Goal: Transaction & Acquisition: Download file/media

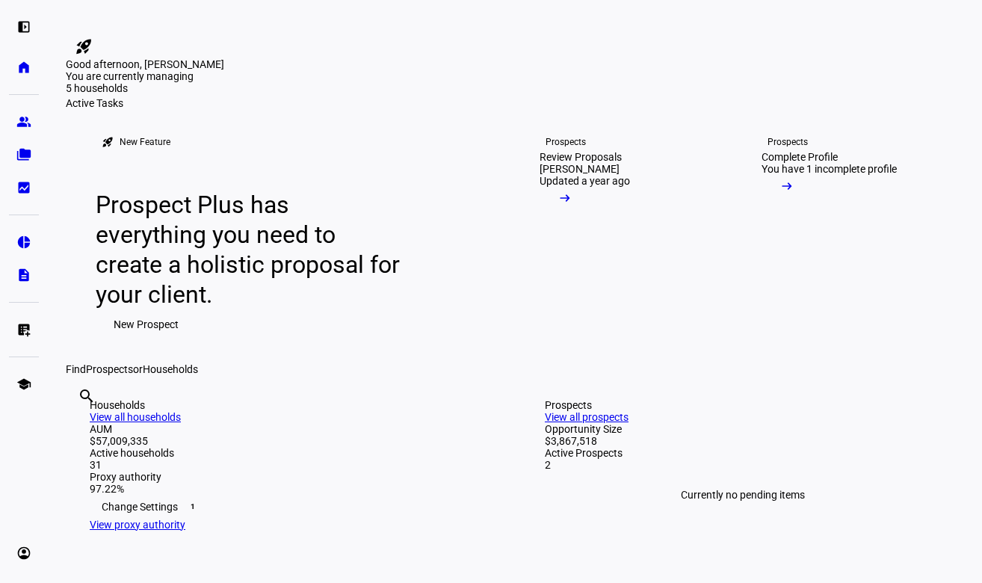
click at [215, 97] on div "5 households" at bounding box center [140, 89] width 149 height 15
click at [215, 112] on div "$10.1M" at bounding box center [140, 104] width 149 height 15
click at [17, 153] on eth-mat-symbol "folder_copy" at bounding box center [23, 154] width 15 height 15
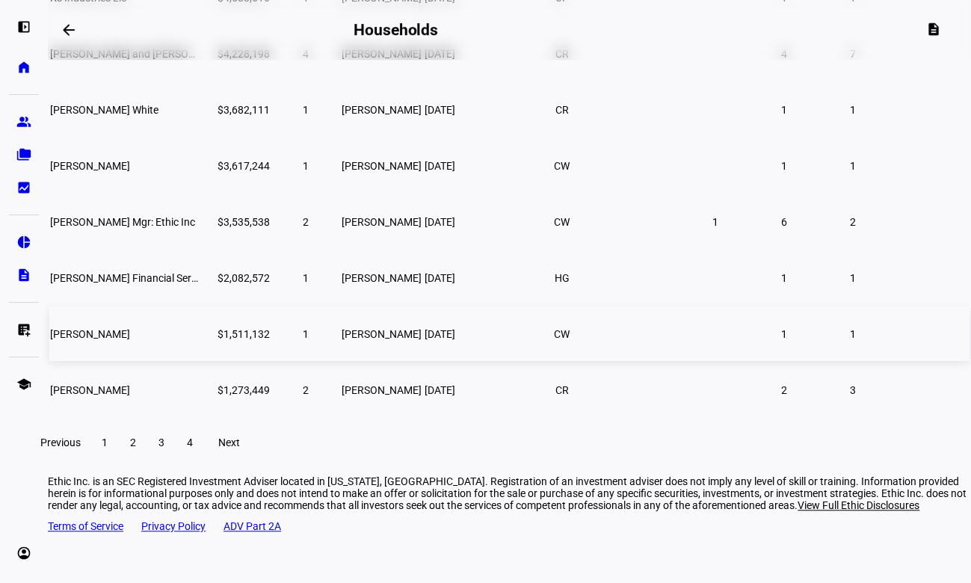
scroll to position [332, 0]
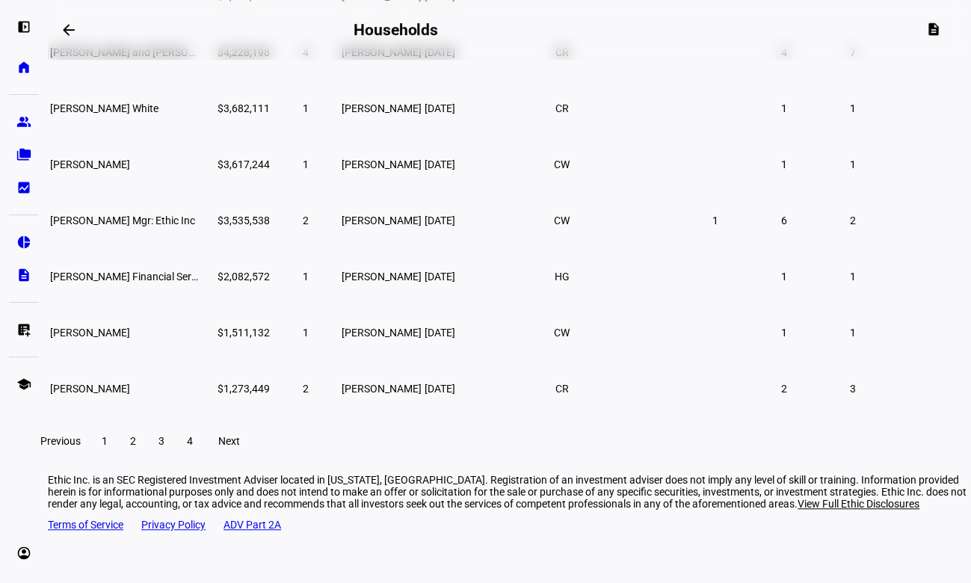
click at [146, 459] on span at bounding box center [133, 441] width 27 height 36
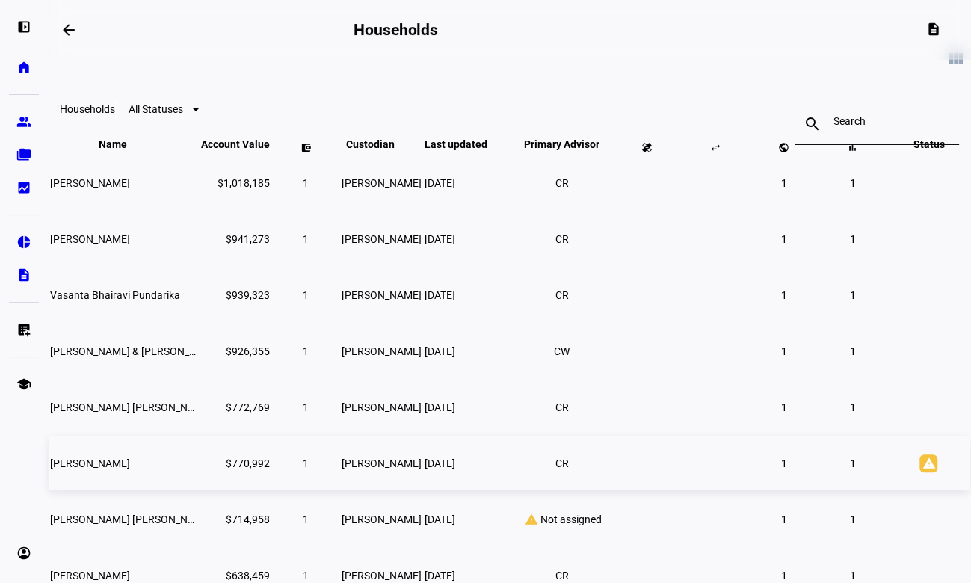
scroll to position [332, 0]
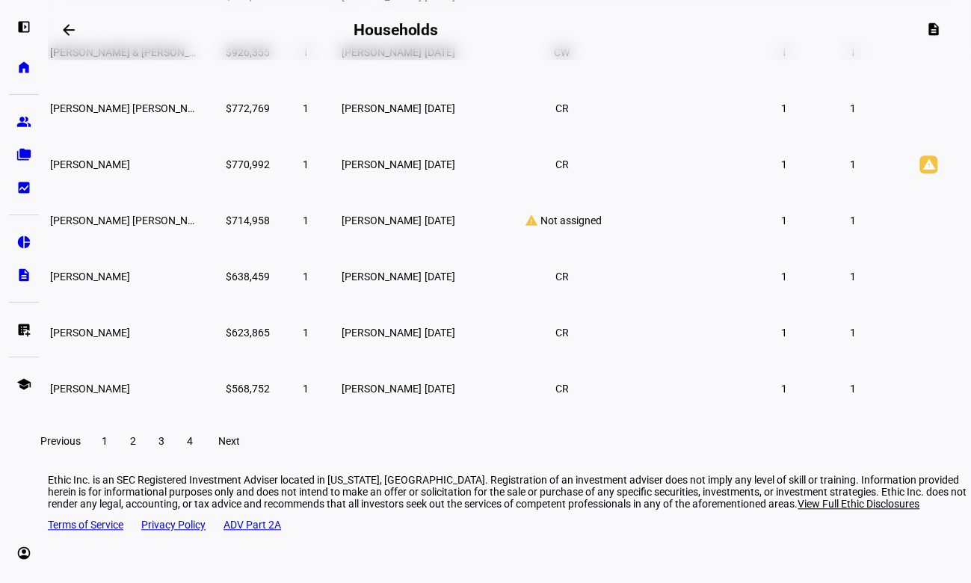
drag, startPoint x: 224, startPoint y: 458, endPoint x: 220, endPoint y: 450, distance: 9.4
click at [164, 447] on span "3" at bounding box center [161, 441] width 6 height 12
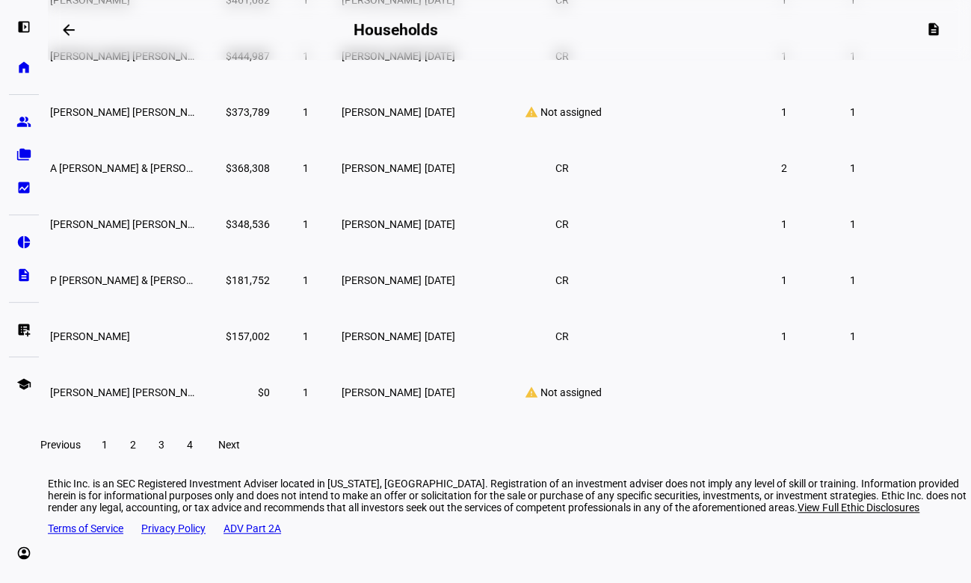
scroll to position [332, 0]
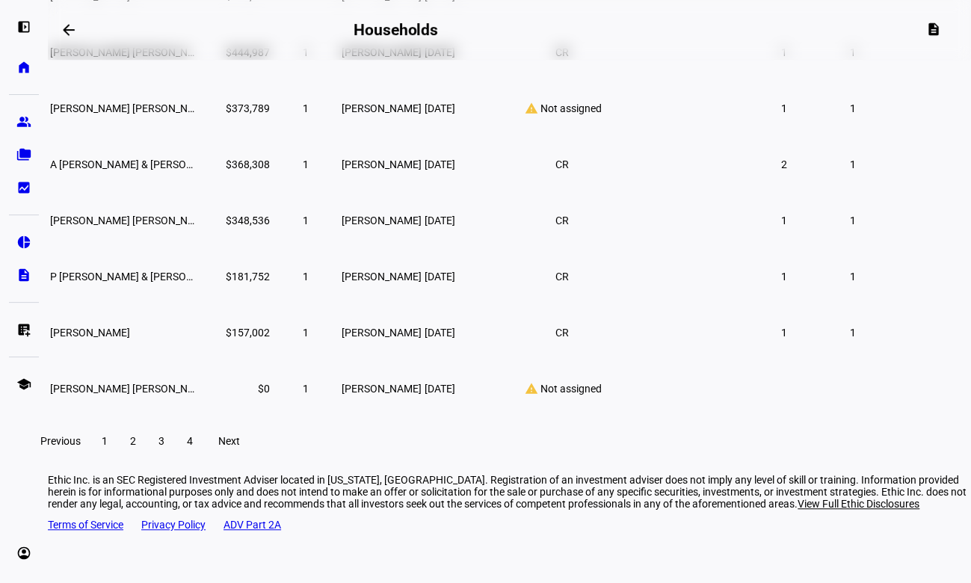
click at [203, 459] on span at bounding box center [189, 441] width 27 height 36
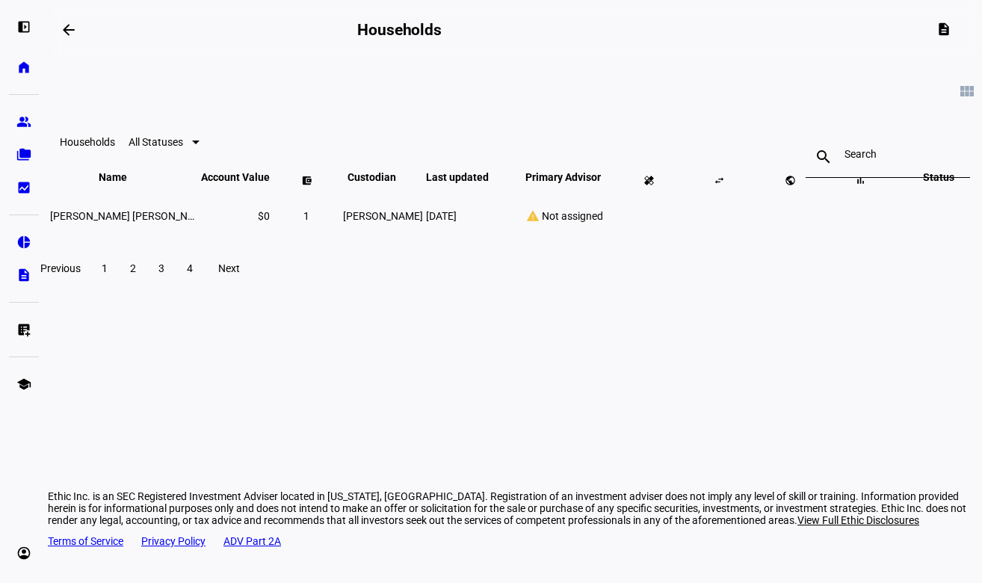
click at [164, 274] on span "3" at bounding box center [161, 268] width 6 height 12
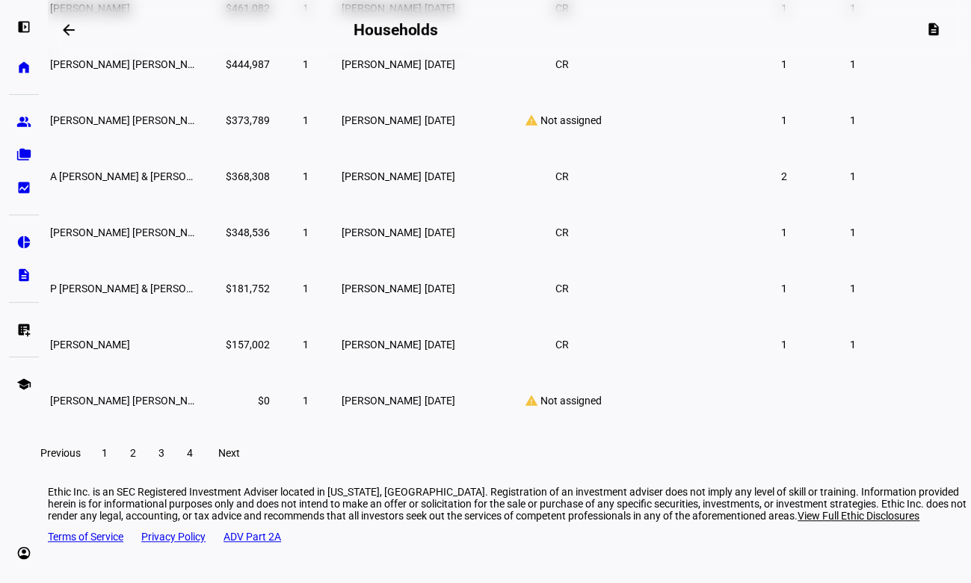
scroll to position [332, 0]
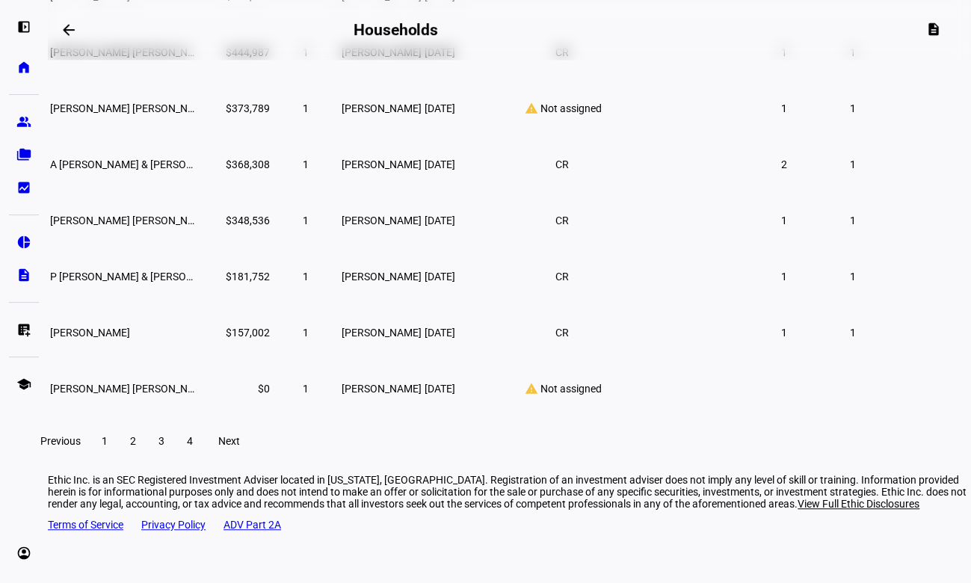
click at [146, 455] on span at bounding box center [133, 441] width 27 height 36
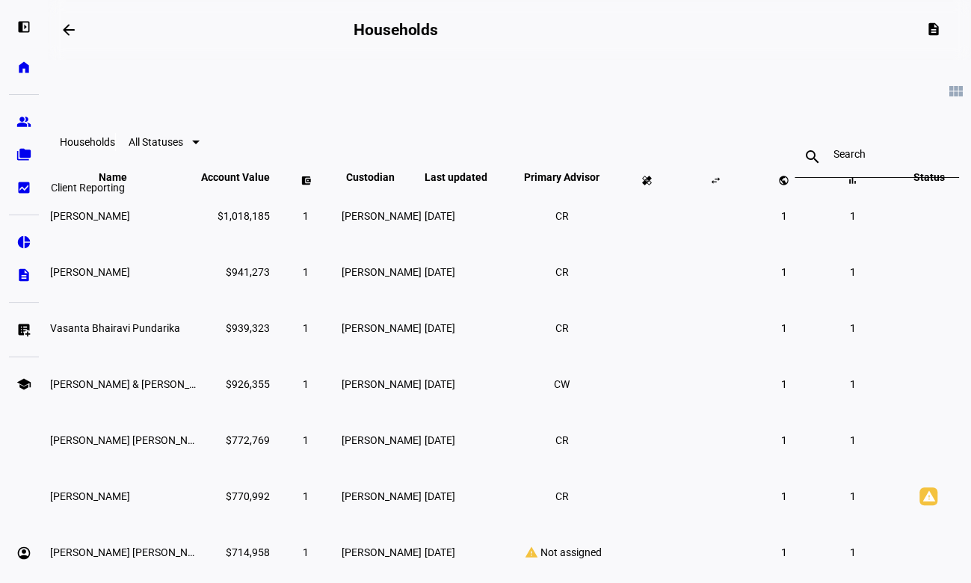
click at [16, 184] on link "bid_landscape Client Reporting" at bounding box center [24, 188] width 30 height 30
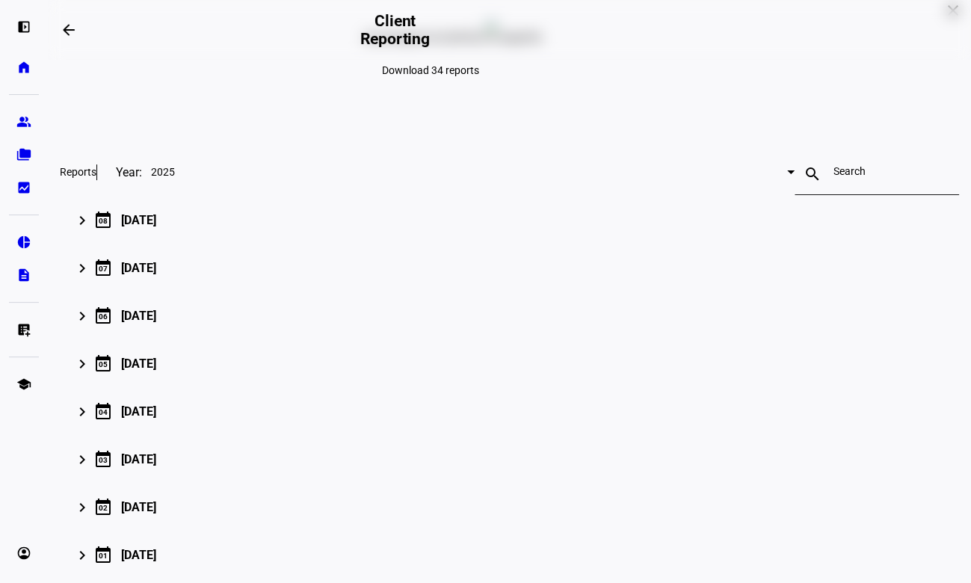
scroll to position [149, 0]
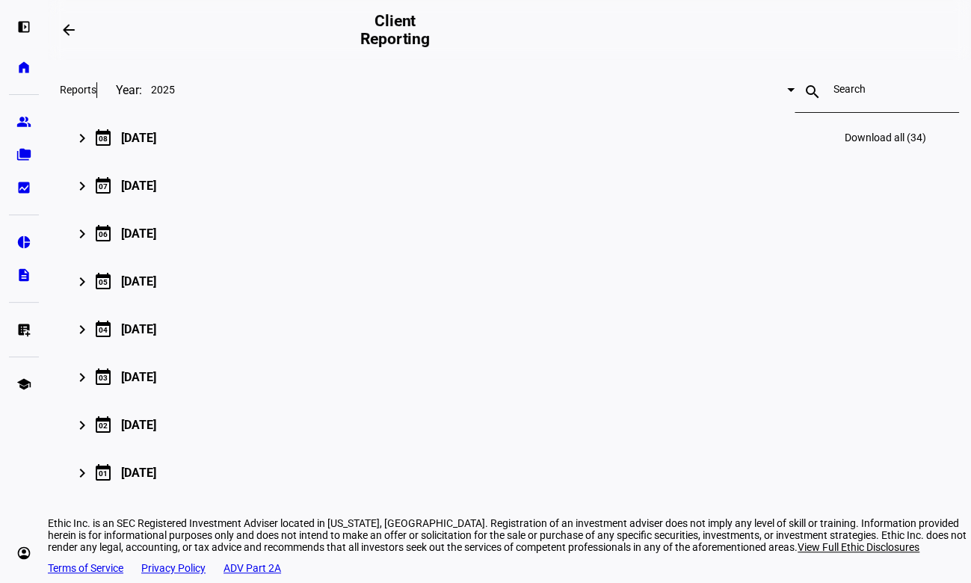
click at [90, 161] on mat-expansion-panel-header "keyboard_arrow_right calendar_today [DATE] Download all (34)" at bounding box center [509, 138] width 899 height 48
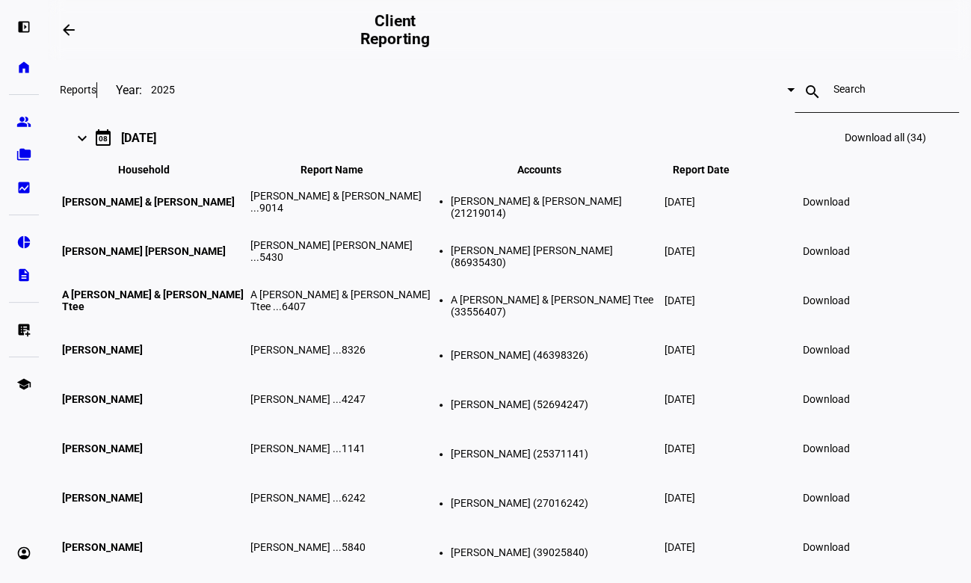
click at [833, 113] on div at bounding box center [876, 92] width 87 height 42
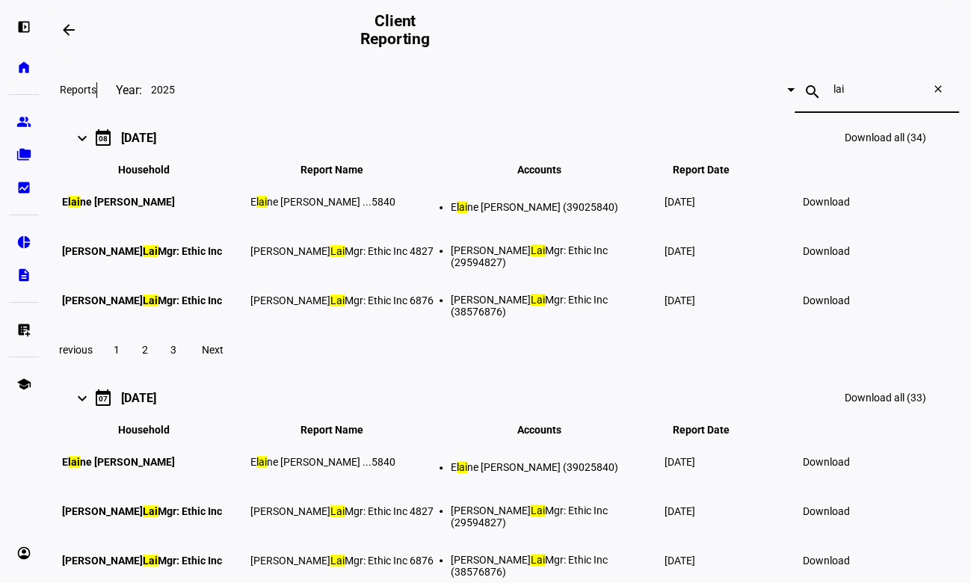
type input "lai"
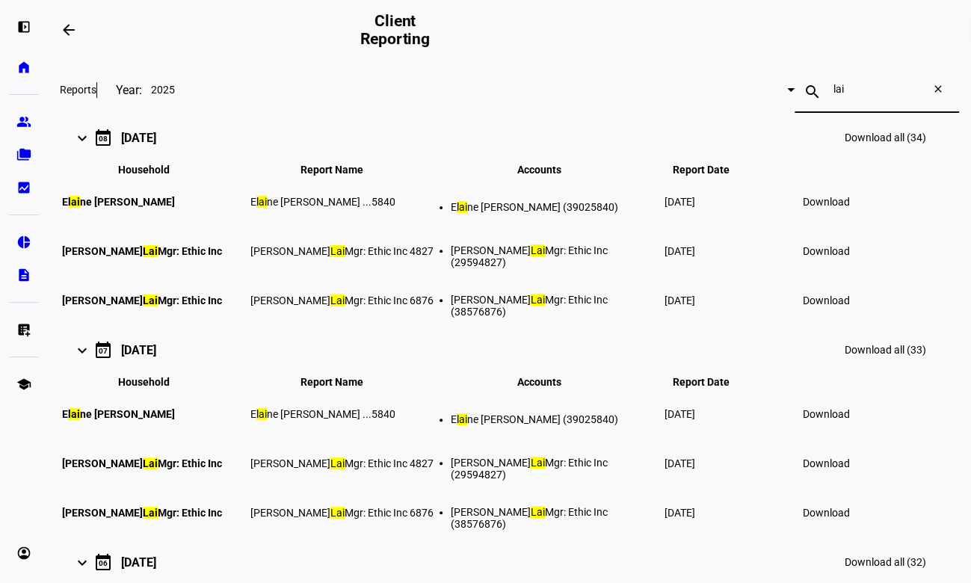
click at [850, 257] on span "Download" at bounding box center [826, 251] width 47 height 12
click at [850, 306] on span "Download" at bounding box center [826, 300] width 47 height 12
